Goal: Task Accomplishment & Management: Manage account settings

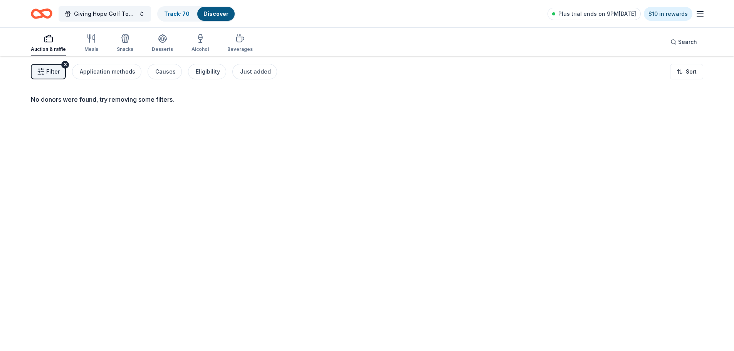
click at [56, 72] on span "Filter" at bounding box center [52, 71] width 13 height 9
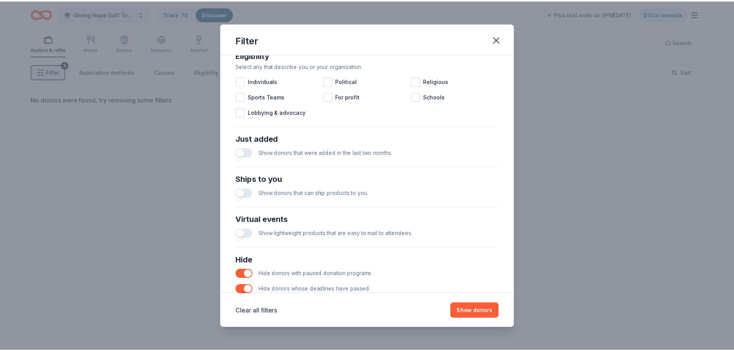
scroll to position [268, 0]
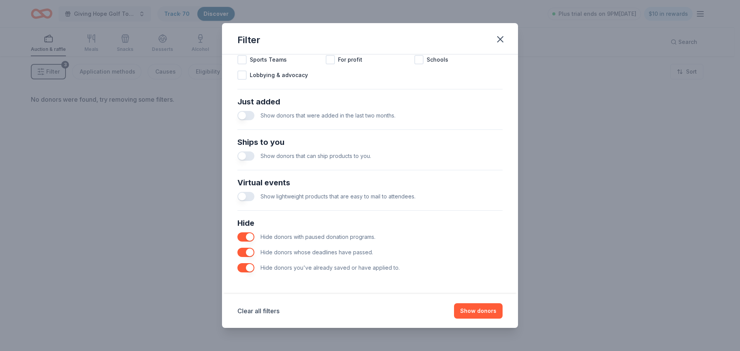
click at [245, 253] on button "button" at bounding box center [245, 252] width 17 height 9
click at [482, 314] on button "Show donors" at bounding box center [478, 310] width 49 height 15
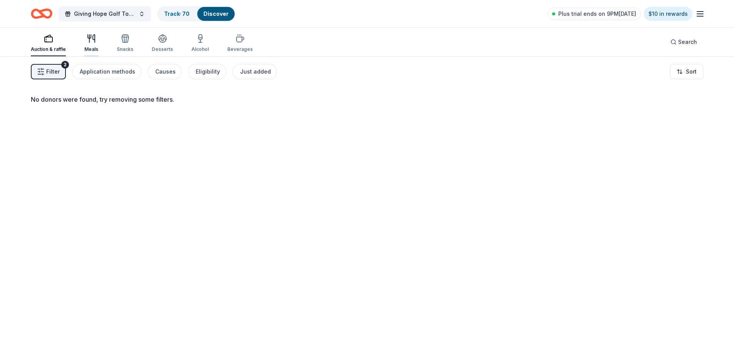
click at [92, 41] on icon "button" at bounding box center [91, 38] width 9 height 9
click at [121, 45] on div "Snacks" at bounding box center [125, 43] width 17 height 18
click at [159, 40] on icon "button" at bounding box center [163, 38] width 8 height 6
click at [235, 41] on icon "button" at bounding box center [239, 38] width 9 height 9
click at [45, 42] on rect "button" at bounding box center [49, 39] width 8 height 5
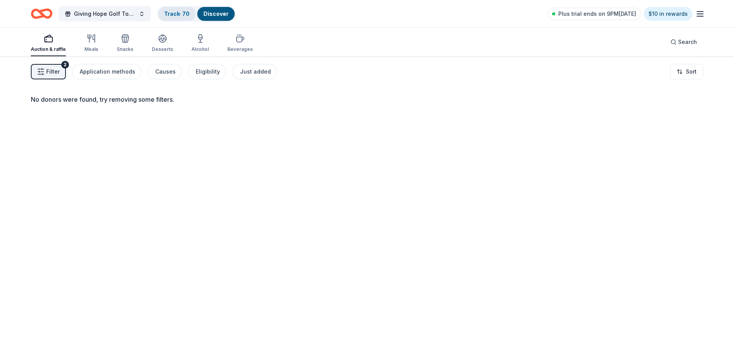
click at [180, 10] on link "Track · 70" at bounding box center [176, 13] width 25 height 7
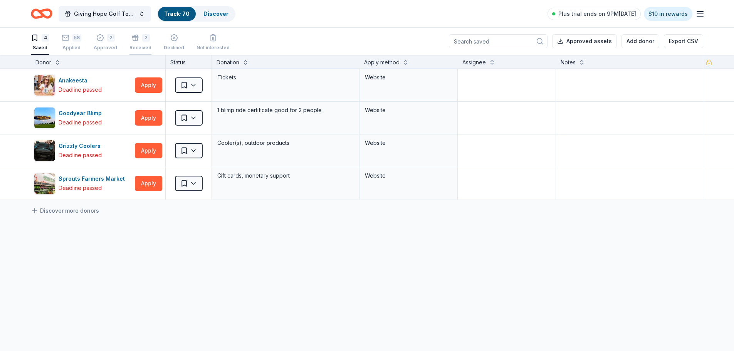
click at [135, 39] on icon "button" at bounding box center [135, 39] width 5 height 3
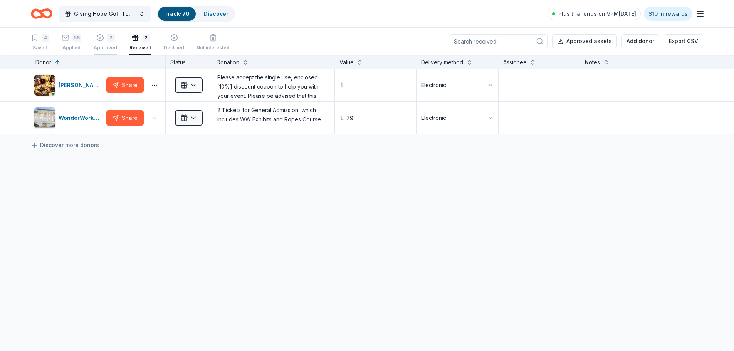
click at [101, 42] on div "2 Approved" at bounding box center [105, 42] width 23 height 17
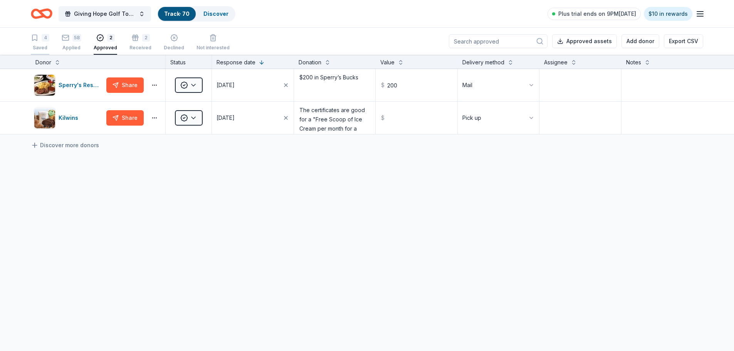
click at [40, 43] on div "4 Saved" at bounding box center [40, 42] width 18 height 17
